Goal: Information Seeking & Learning: Compare options

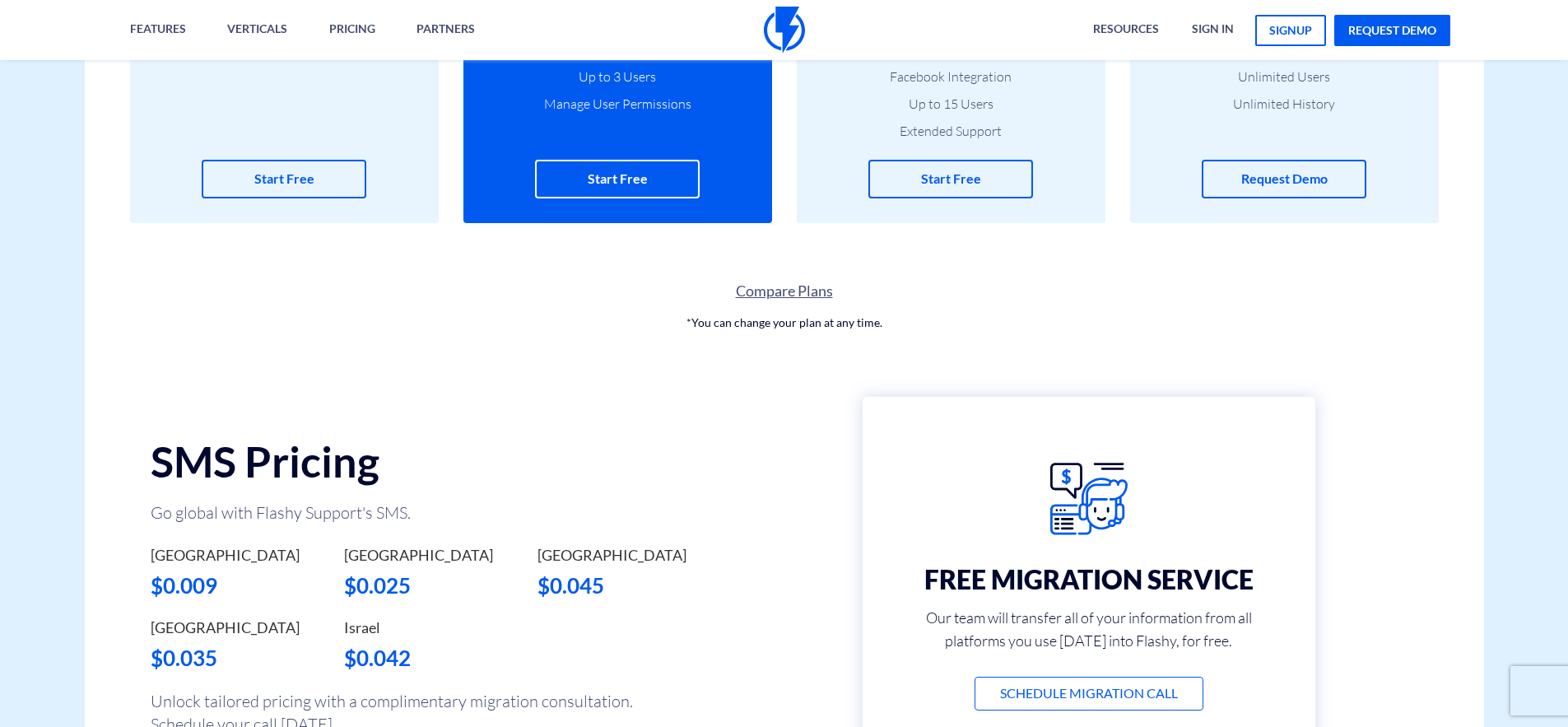
scroll to position [707, 0]
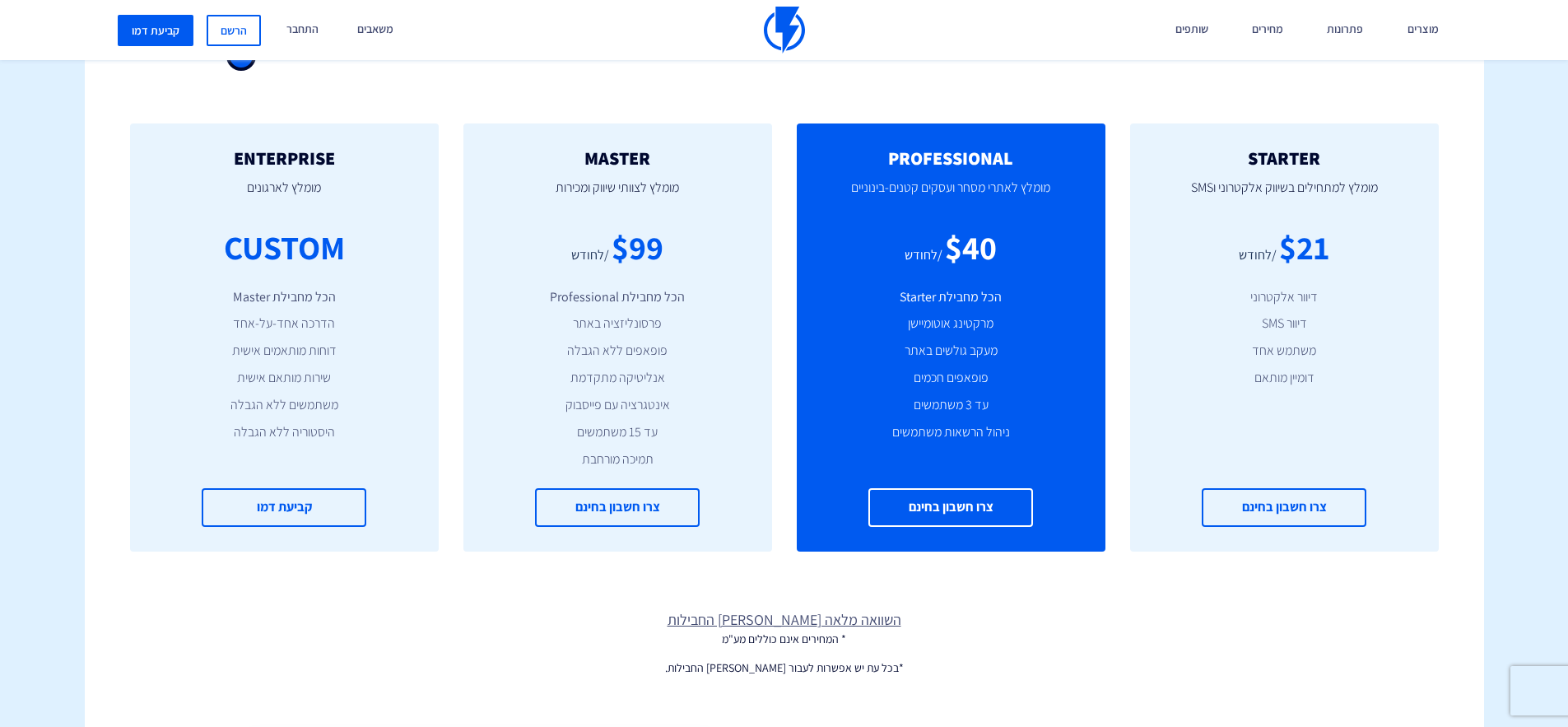
scroll to position [618, 0]
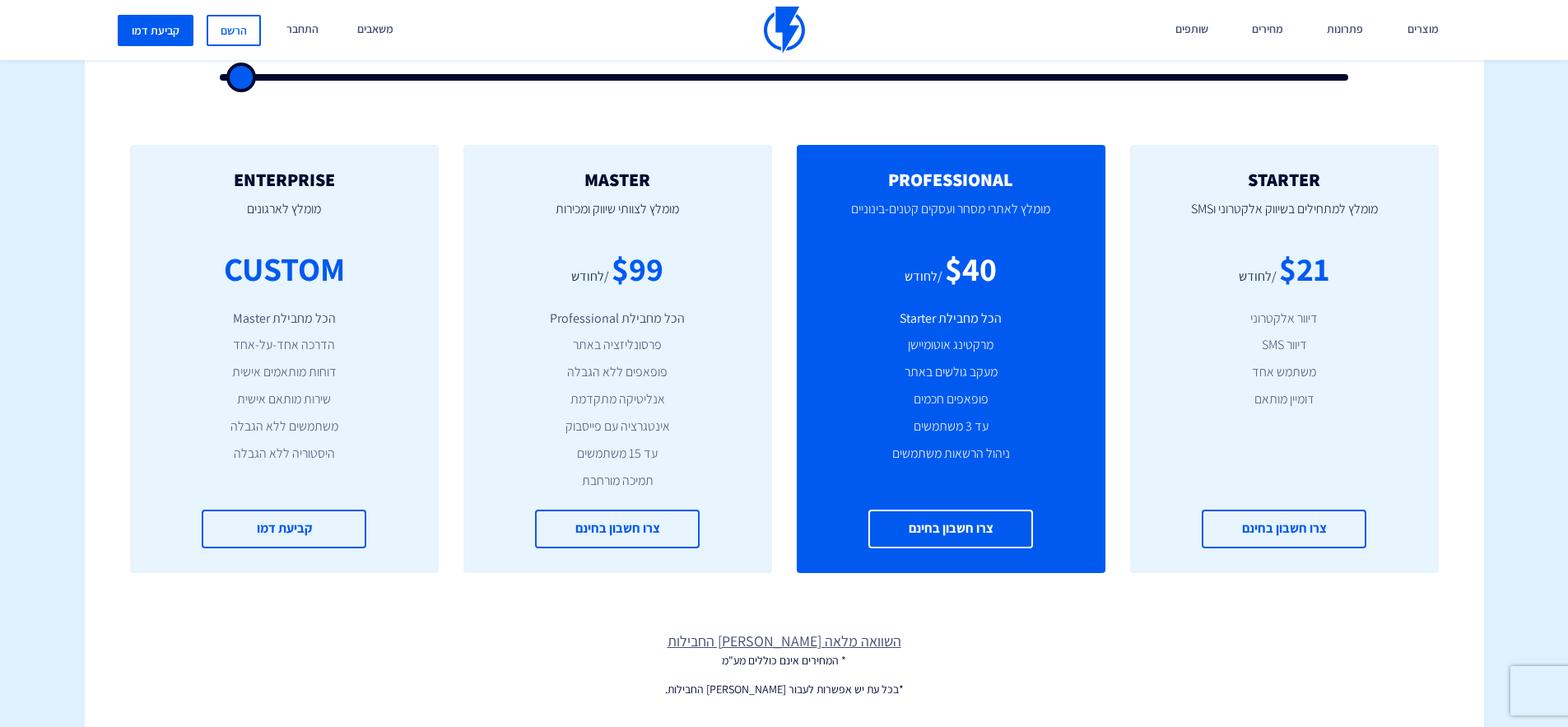
click at [1319, 276] on div "$21" at bounding box center [1304, 269] width 50 height 47
click at [1282, 370] on li "משתמש אחד" at bounding box center [1284, 372] width 260 height 19
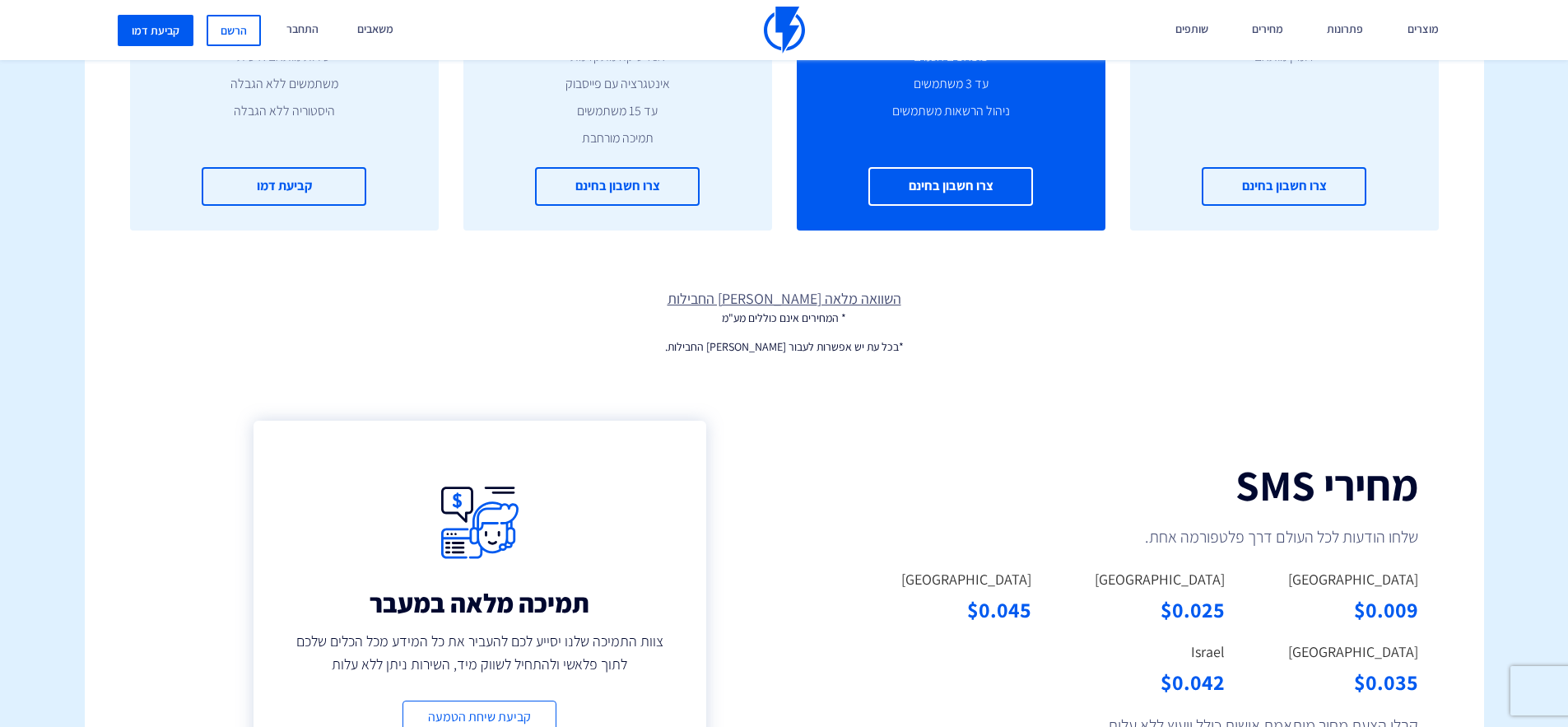
scroll to position [1150, 0]
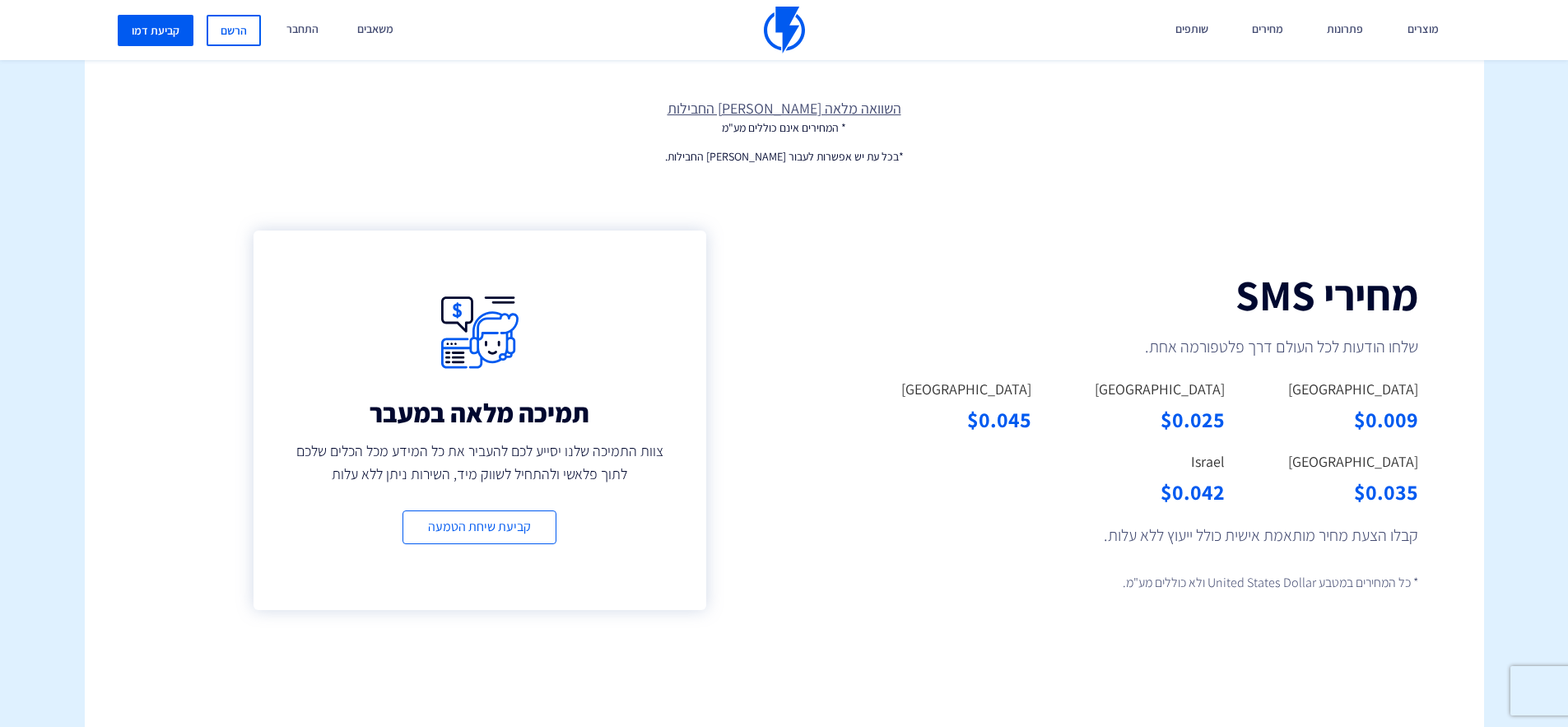
click at [1201, 481] on div "$0.042" at bounding box center [1141, 491] width 169 height 31
click at [1218, 490] on div "$0.042" at bounding box center [1141, 491] width 169 height 31
drag, startPoint x: 1231, startPoint y: 541, endPoint x: 1165, endPoint y: 540, distance: 66.0
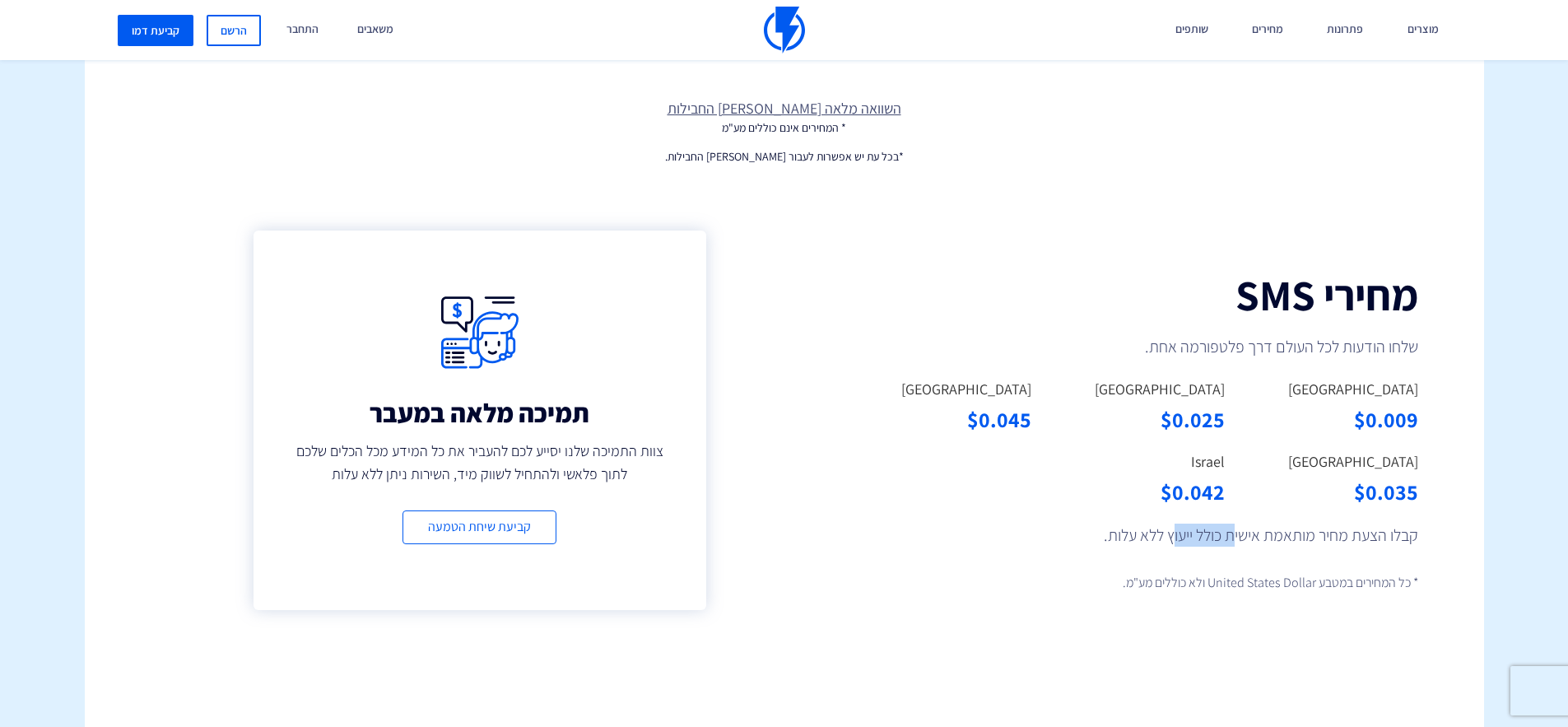
click at [1167, 540] on p "קבלו הצעת מחיר מותאמת אישית כולל ייעוץ ללא עלות." at bounding box center [1171, 535] width 494 height 23
click at [1162, 540] on p "קבלו הצעת מחיר מותאמת אישית כולל ייעוץ ללא עלות." at bounding box center [1171, 535] width 494 height 23
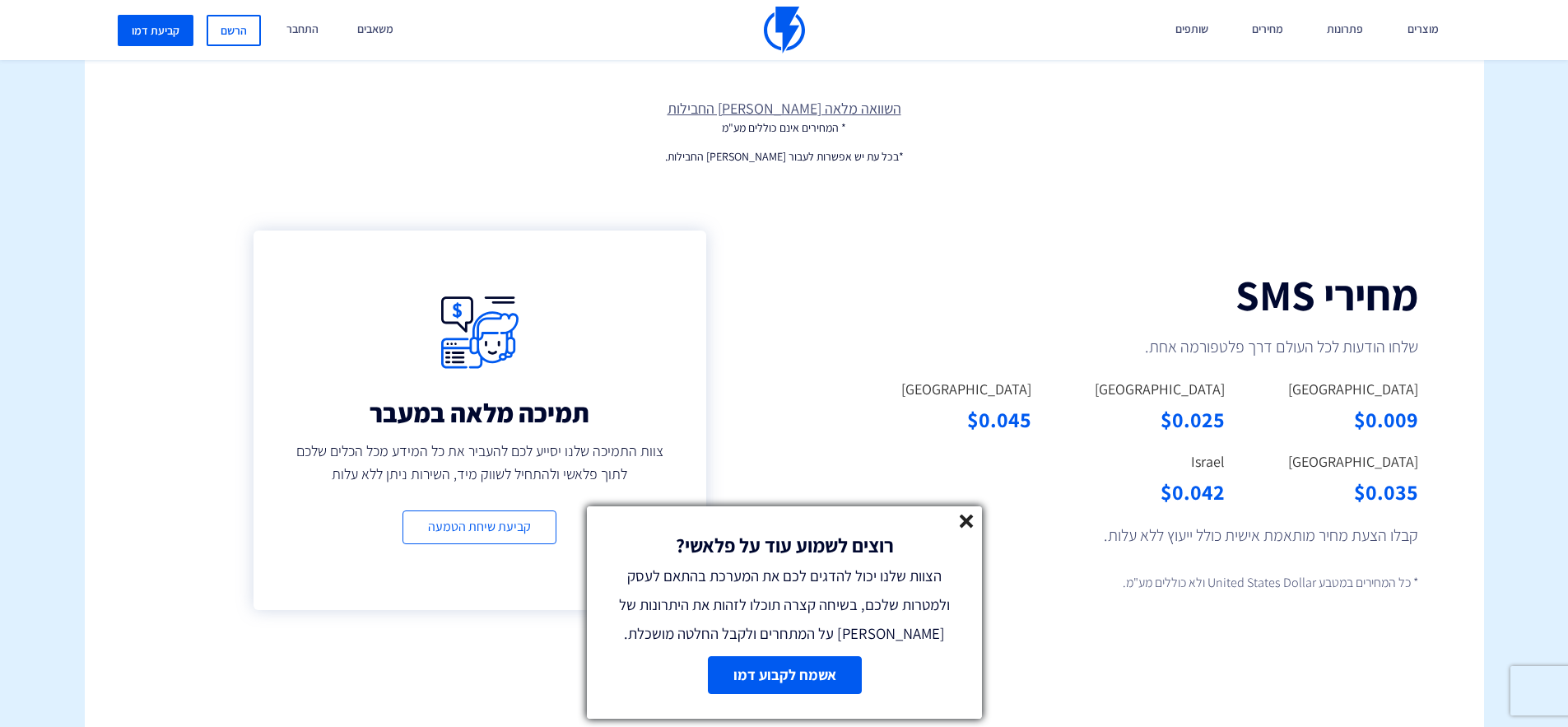
drag, startPoint x: 998, startPoint y: 240, endPoint x: 1161, endPoint y: 179, distance: 174.0
click at [998, 240] on div "מחירי SMS שלחו הודעות לכל העולם דרך פלטפורמה אחת. United States $0.009 Canada $…" at bounding box center [1140, 437] width 687 height 463
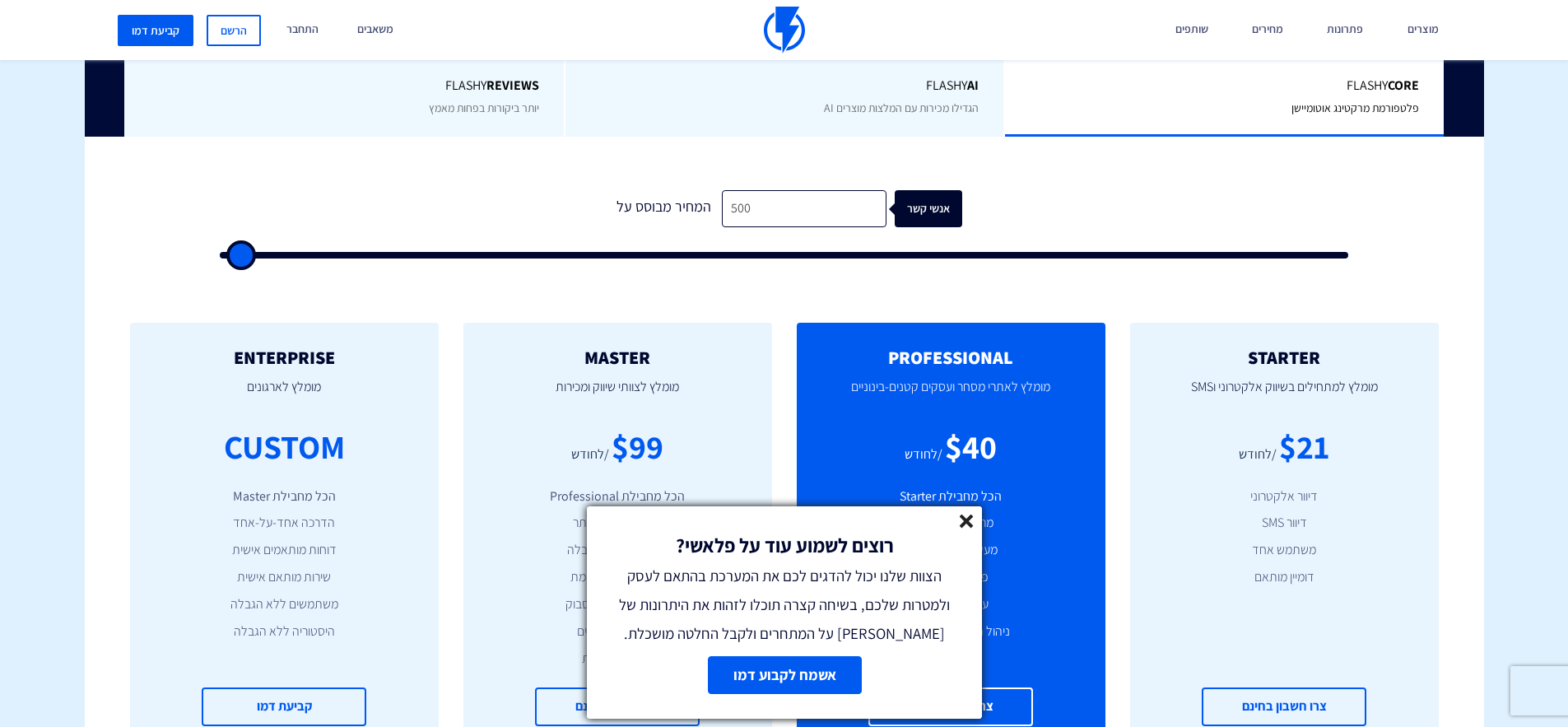
scroll to position [367, 0]
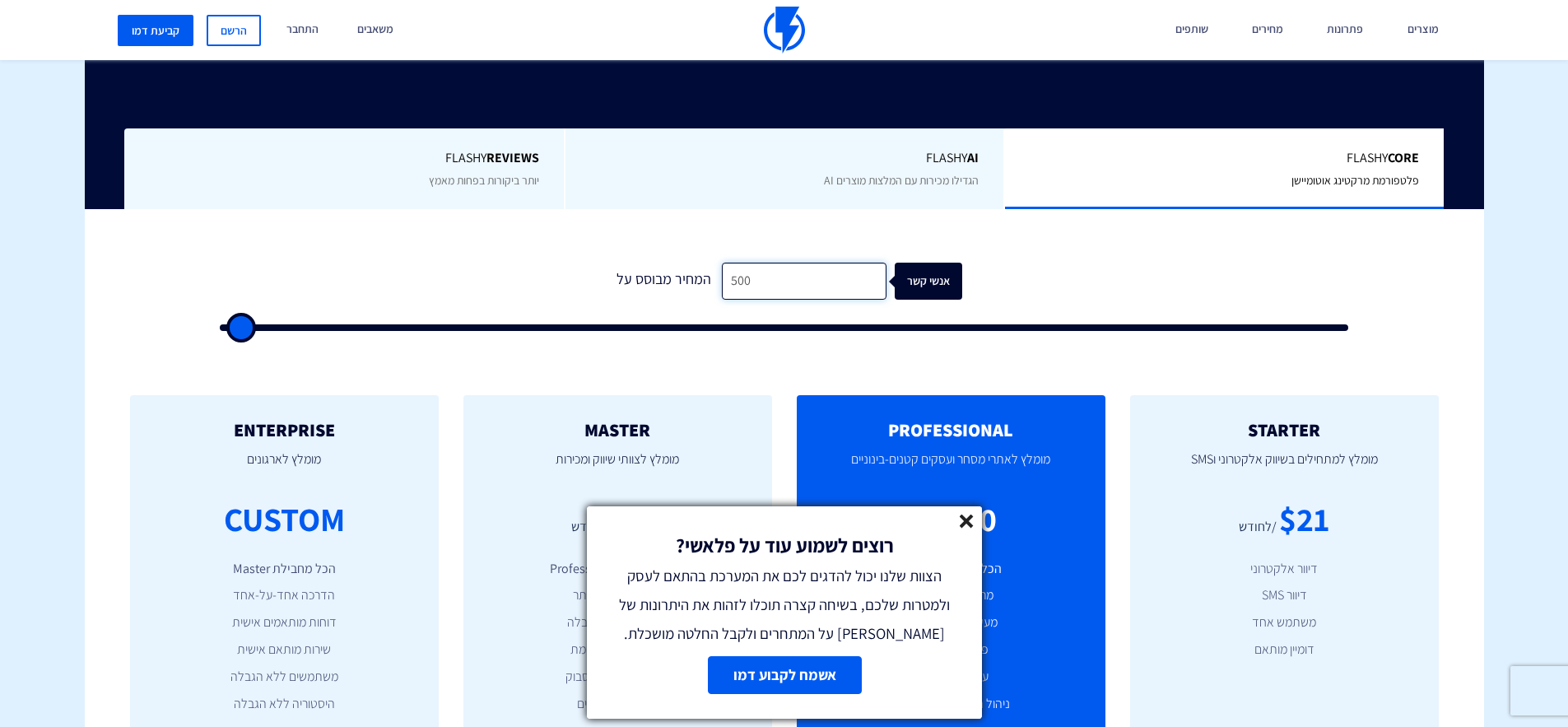
drag, startPoint x: 844, startPoint y: 282, endPoint x: 694, endPoint y: 278, distance: 150.1
click at [694, 278] on div "המחיר מבוסס על 500 אנשי קשר" at bounding box center [784, 281] width 356 height 37
type input "1"
type input "500"
type input "10"
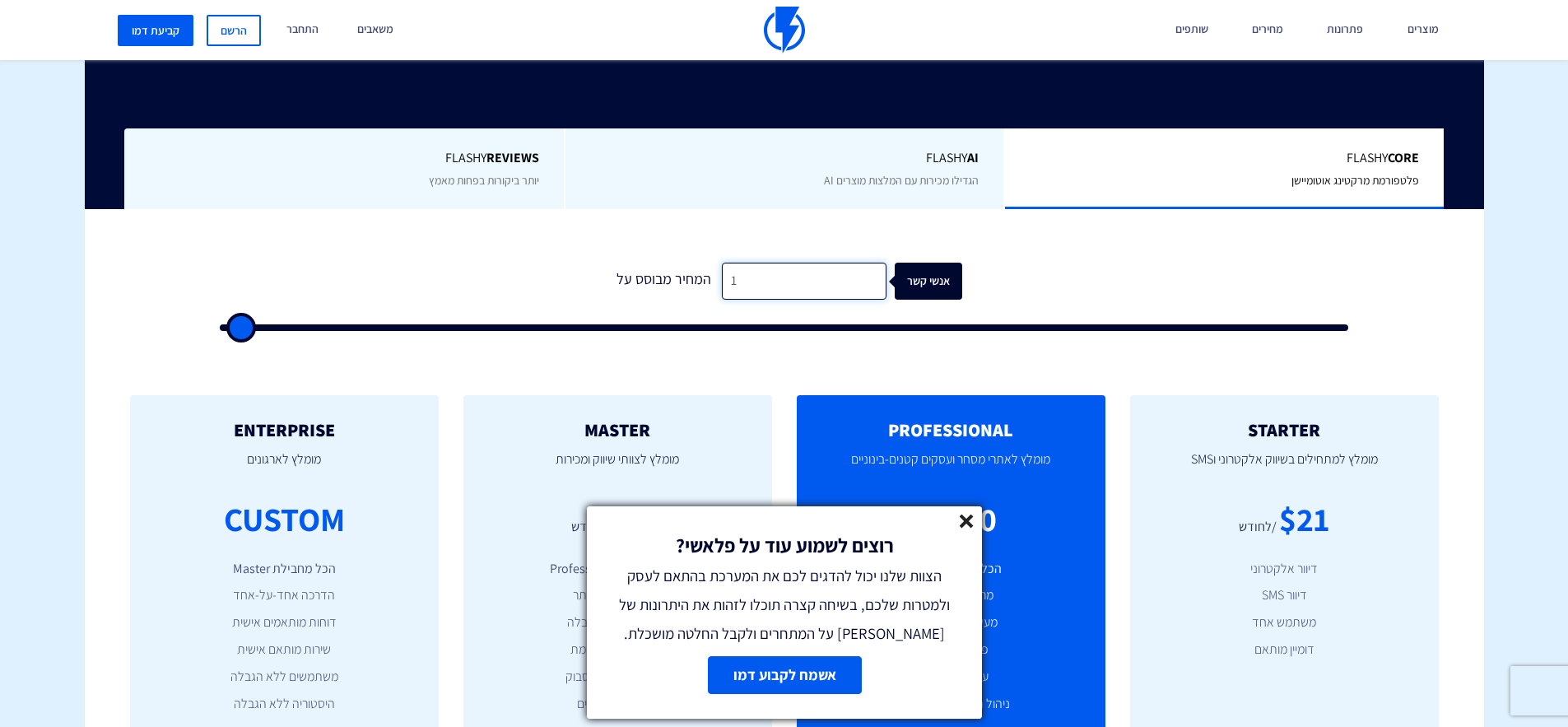
type input "500"
type input "100"
type input "500"
type input "1,000"
type input "1000"
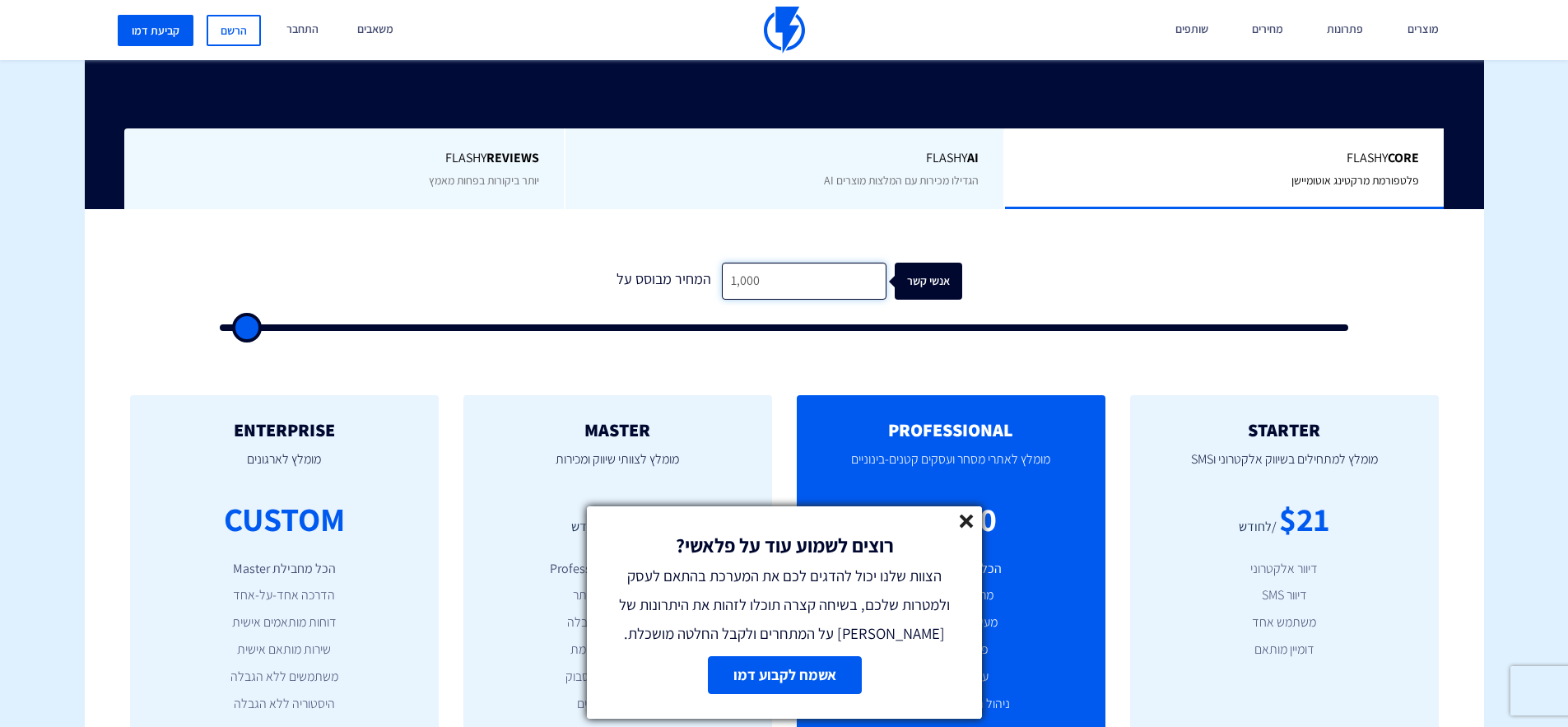
type input "10,000"
type input "10000"
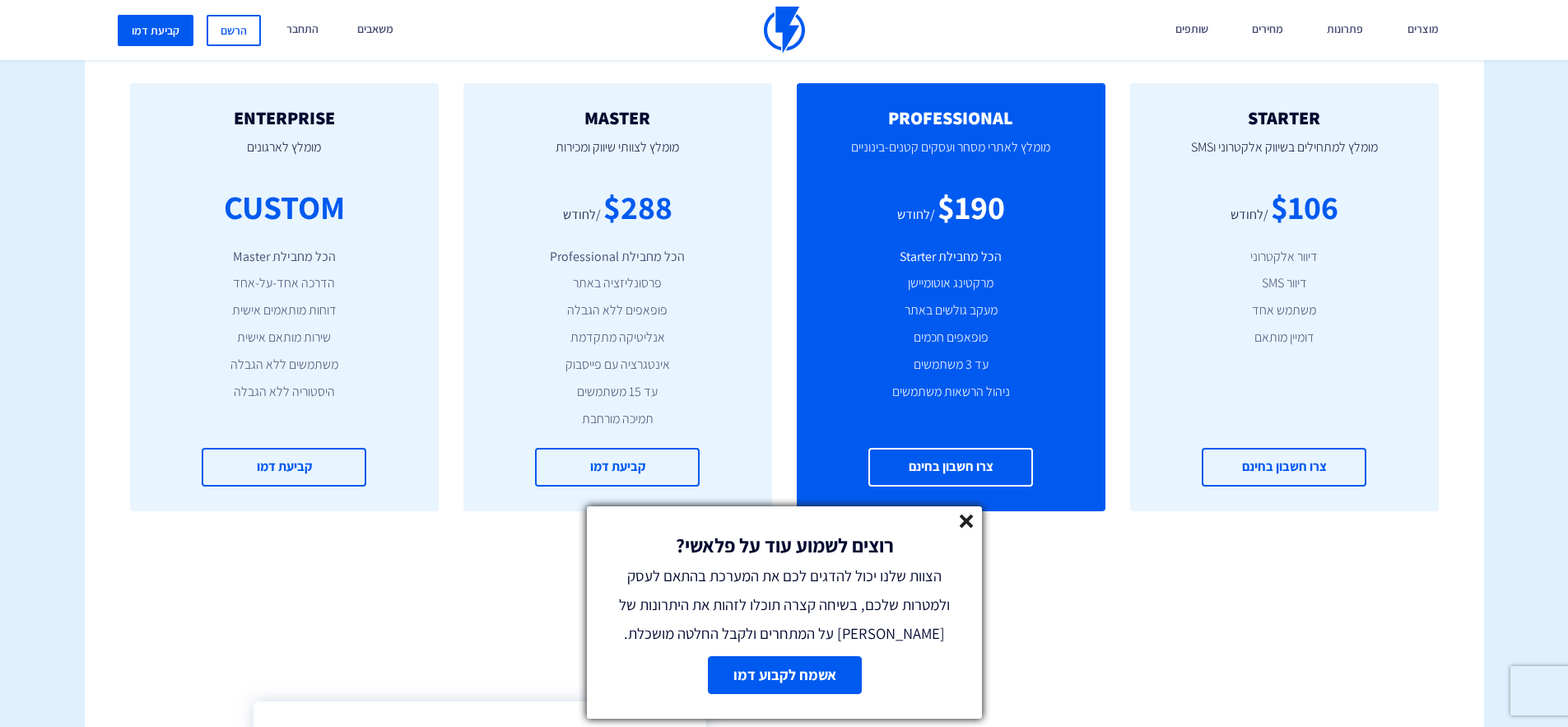
type input "10,000"
click at [1297, 216] on div "$106" at bounding box center [1304, 207] width 68 height 47
click at [1299, 237] on div "STARTER מומלץ למתחילים בשיווק אלקטרוני וSMS $106 /לחודש דיוור אלקטרוני דיוור SM…" at bounding box center [1284, 298] width 309 height 428
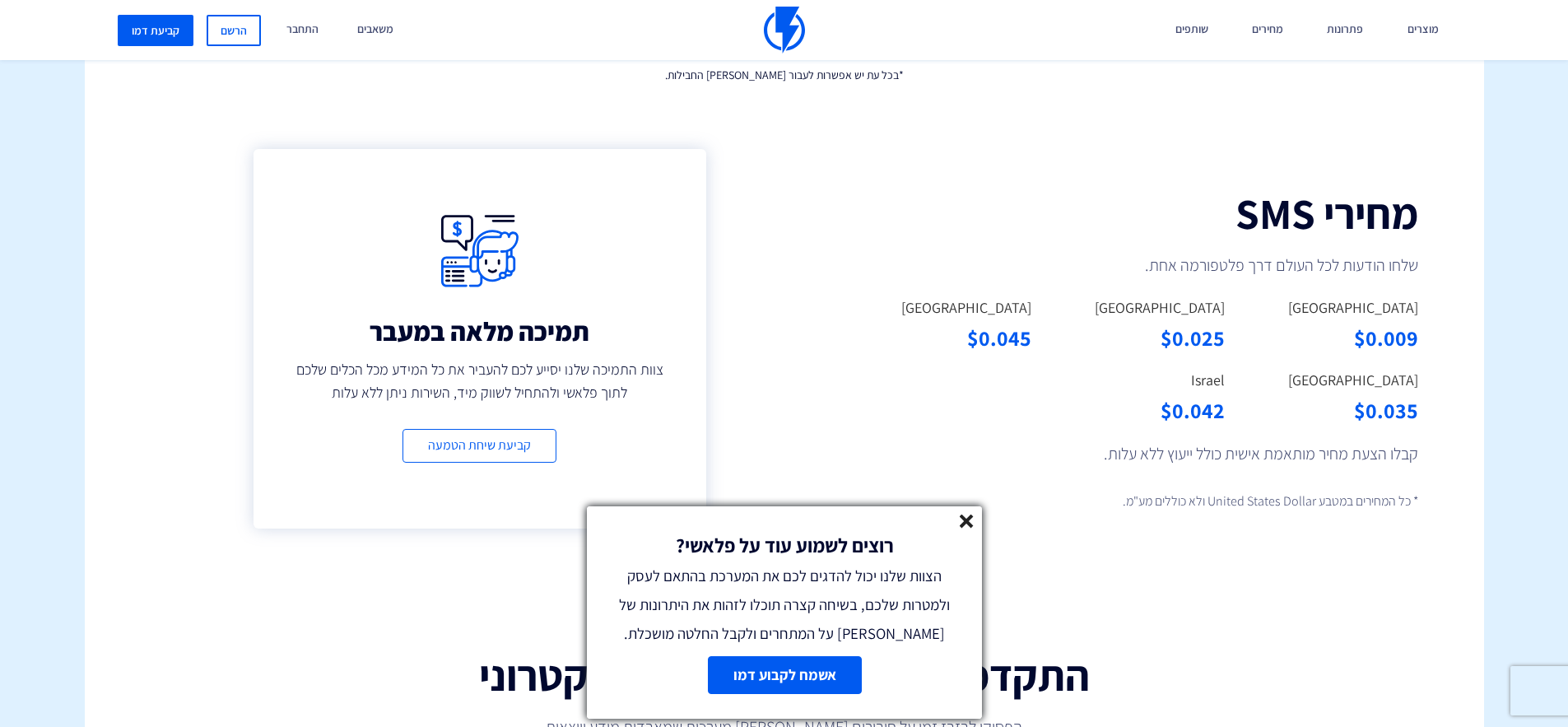
scroll to position [1253, 0]
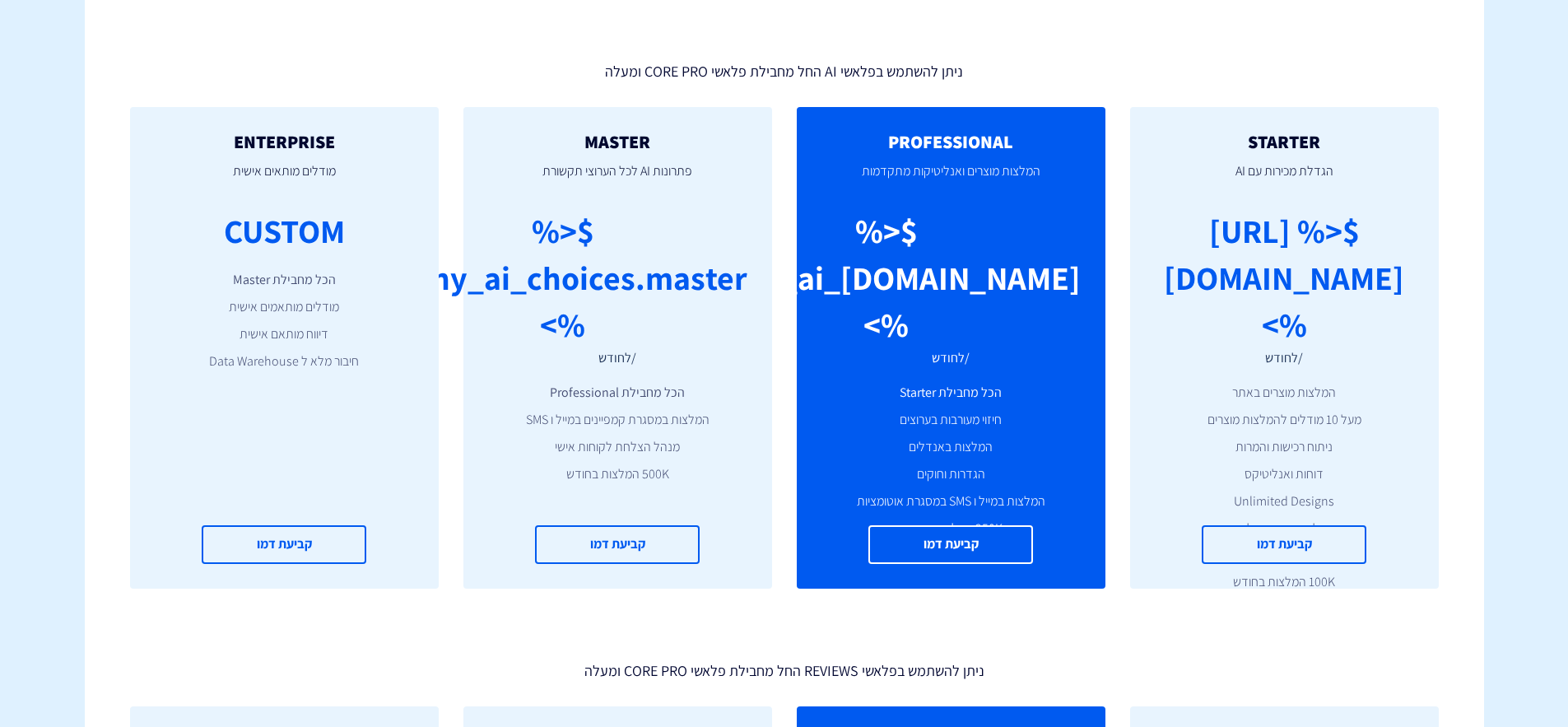
type input "500"
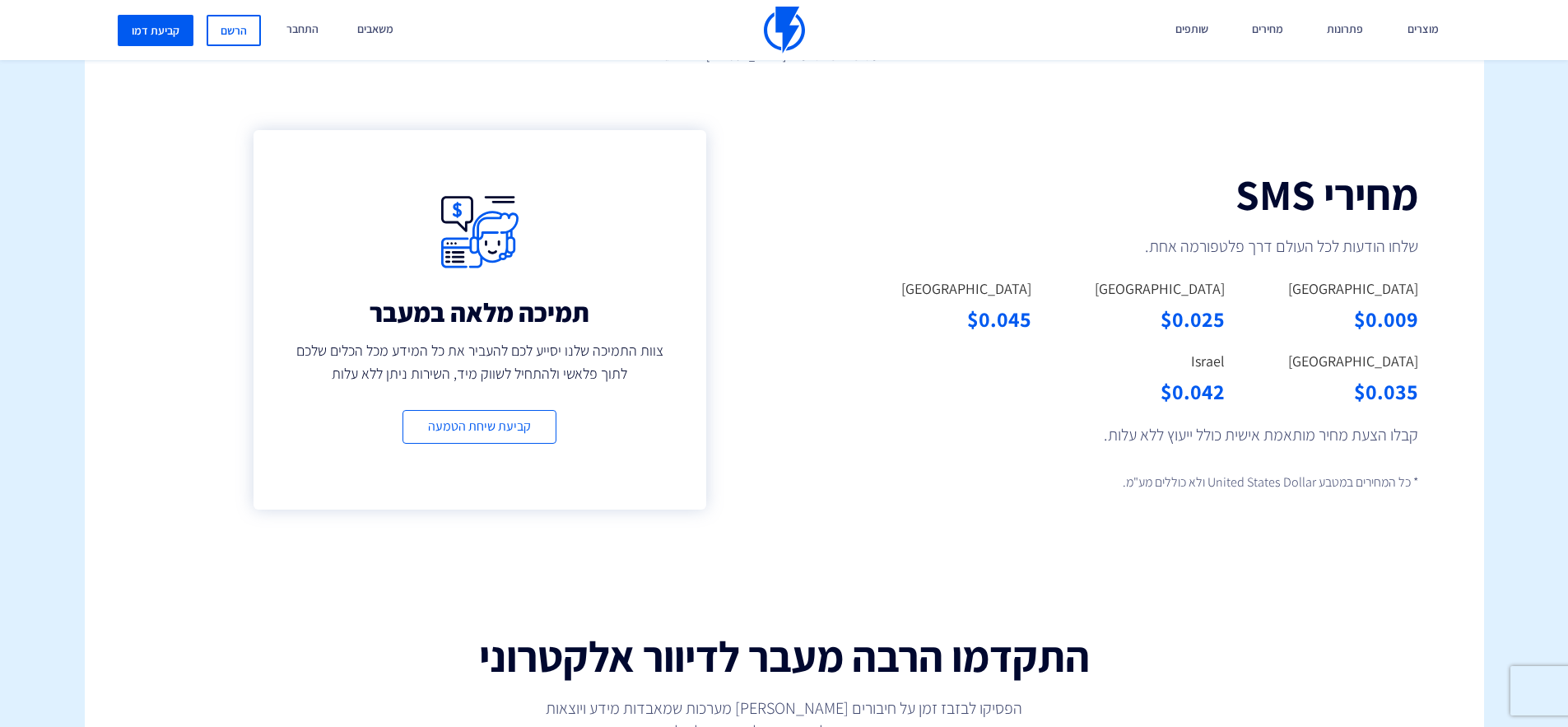
scroll to position [1253, 0]
